Goal: Information Seeking & Learning: Learn about a topic

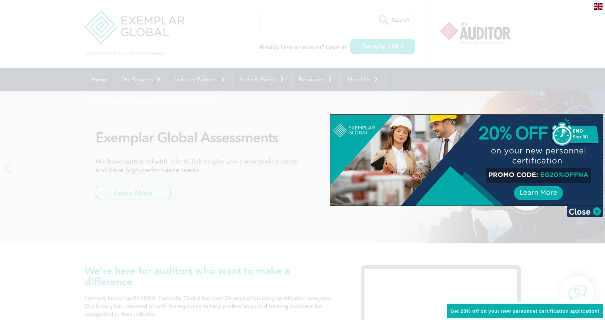
click at [148, 29] on div at bounding box center [302, 160] width 605 height 320
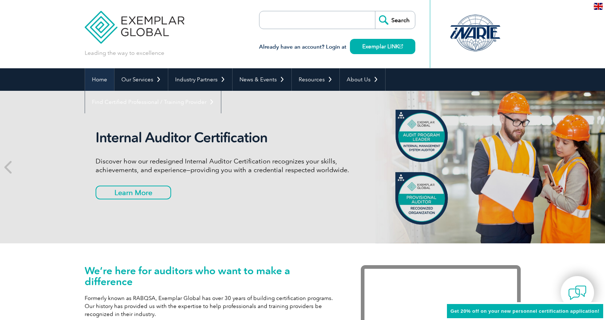
click at [104, 81] on link "Home" at bounding box center [99, 79] width 29 height 23
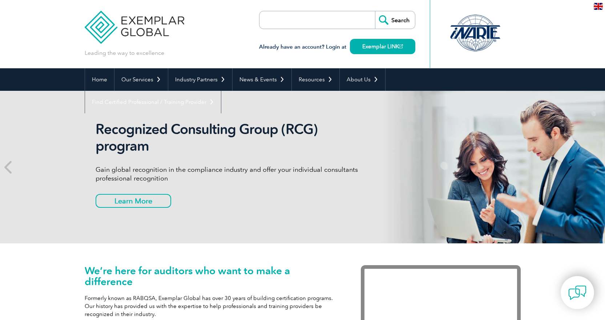
click at [297, 18] on input "search" at bounding box center [301, 19] width 76 height 17
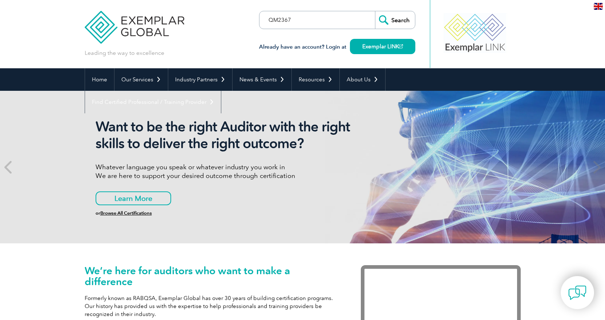
type input "QM2367"
click at [388, 16] on input "Search" at bounding box center [395, 19] width 40 height 17
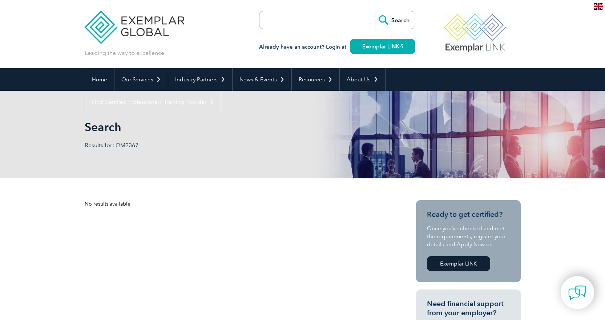
click at [141, 18] on img at bounding box center [135, 22] width 100 height 44
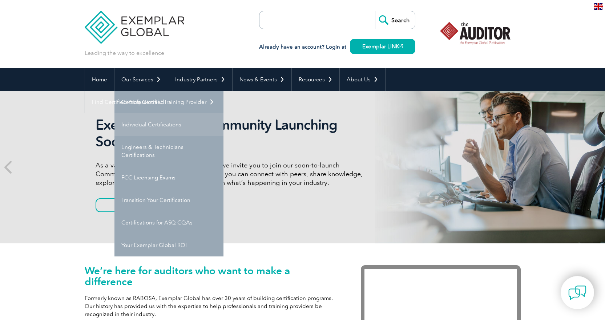
click at [166, 126] on link "Individual Certifications" at bounding box center [168, 124] width 109 height 23
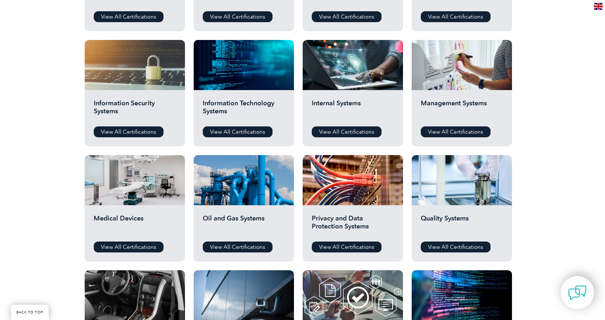
scroll to position [363, 0]
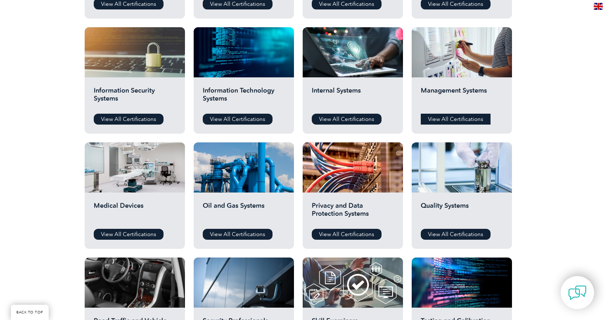
click at [454, 116] on link "View All Certifications" at bounding box center [456, 119] width 70 height 11
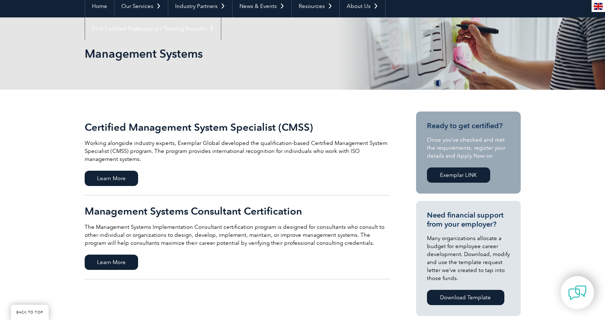
scroll to position [73, 0]
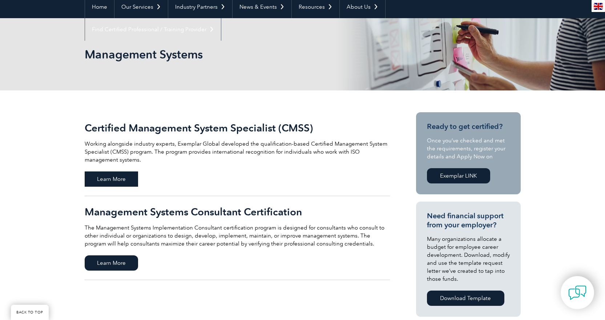
click at [113, 178] on span "Learn More" at bounding box center [111, 179] width 53 height 15
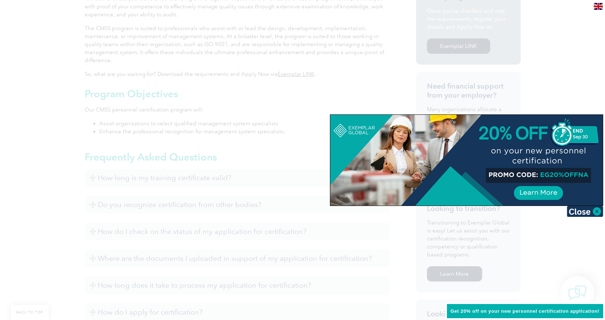
scroll to position [254, 0]
click at [591, 209] on img at bounding box center [585, 211] width 36 height 11
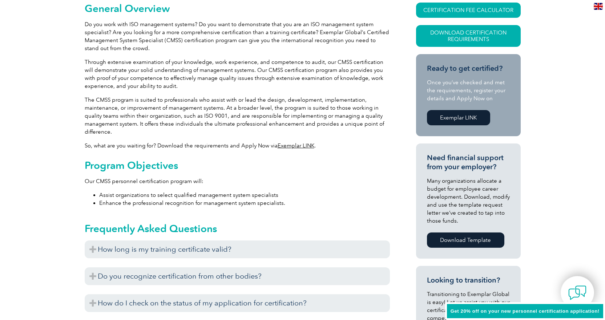
scroll to position [0, 0]
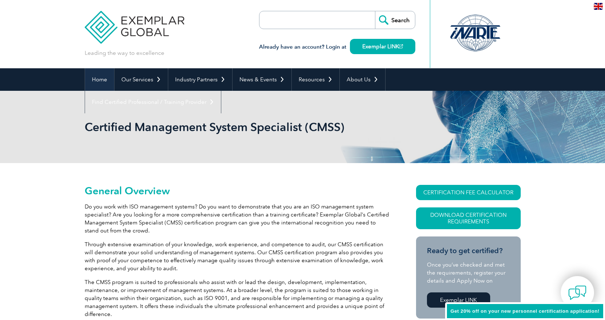
click at [99, 78] on link "Home" at bounding box center [99, 79] width 29 height 23
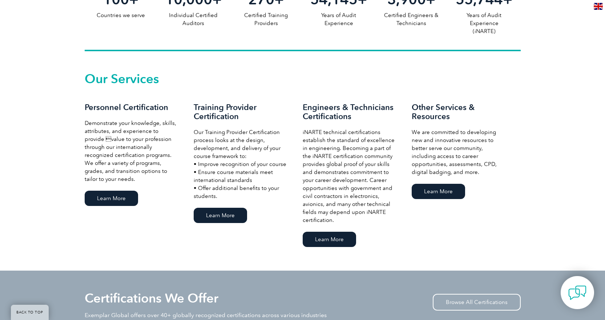
scroll to position [472, 0]
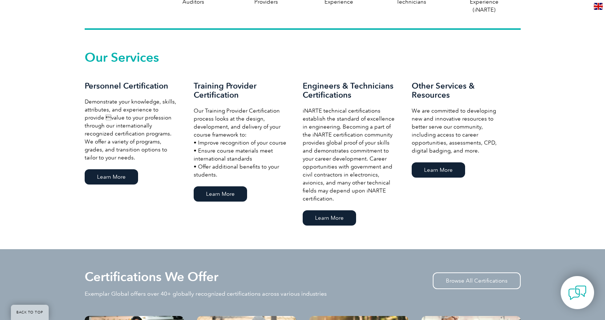
drag, startPoint x: 195, startPoint y: 111, endPoint x: 230, endPoint y: 173, distance: 70.8
click at [230, 173] on p "Our Training Provider Certification process looks at the design, development, a…" at bounding box center [241, 143] width 94 height 72
click at [231, 195] on link "Learn More" at bounding box center [220, 193] width 53 height 15
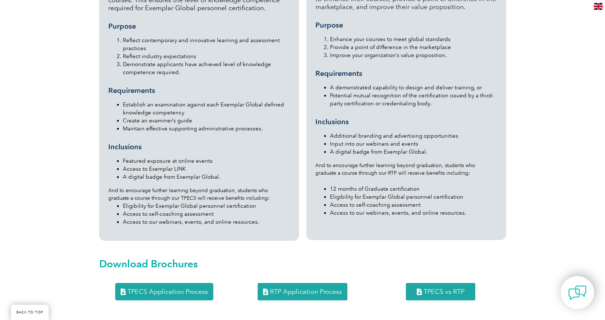
scroll to position [654, 0]
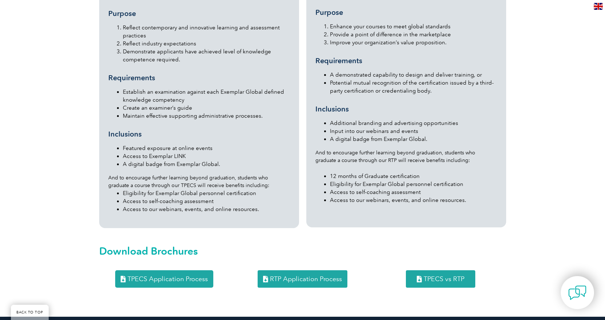
click at [450, 276] on span "TPECS vs RTP" at bounding box center [444, 279] width 41 height 7
